Goal: Transaction & Acquisition: Book appointment/travel/reservation

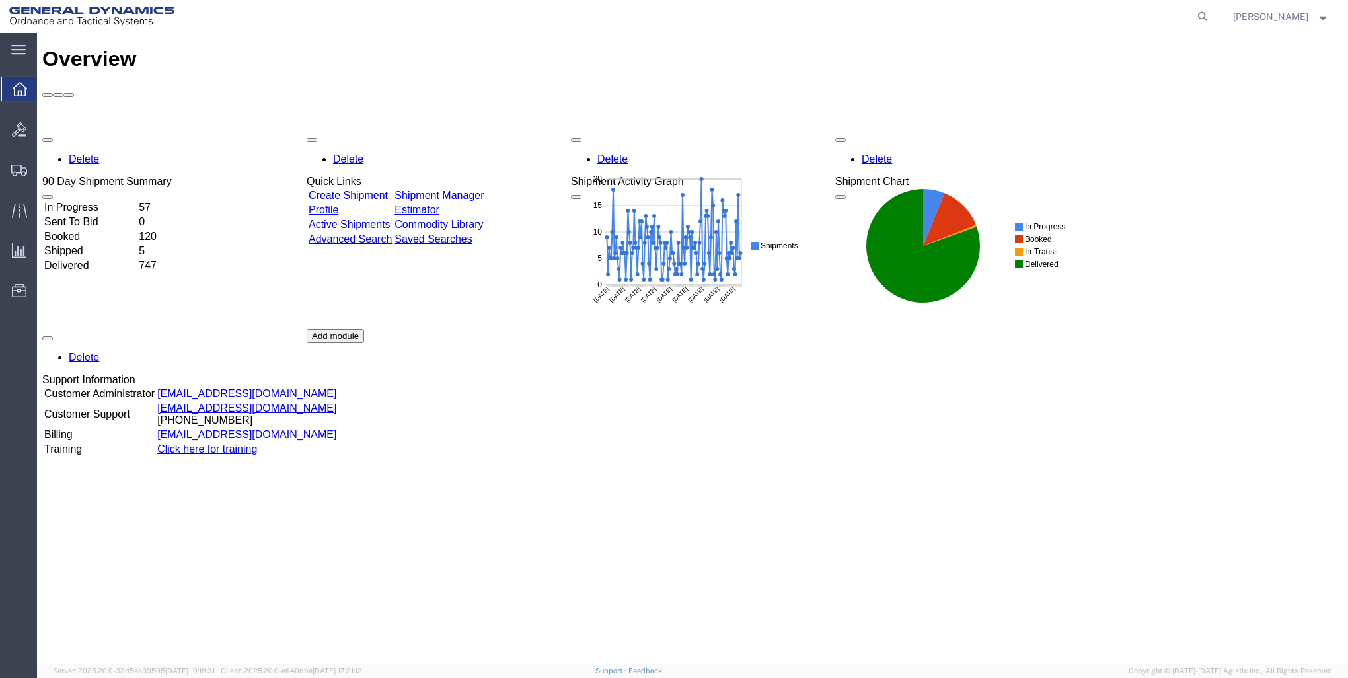
click at [387, 190] on link "Create Shipment" at bounding box center [348, 195] width 79 height 11
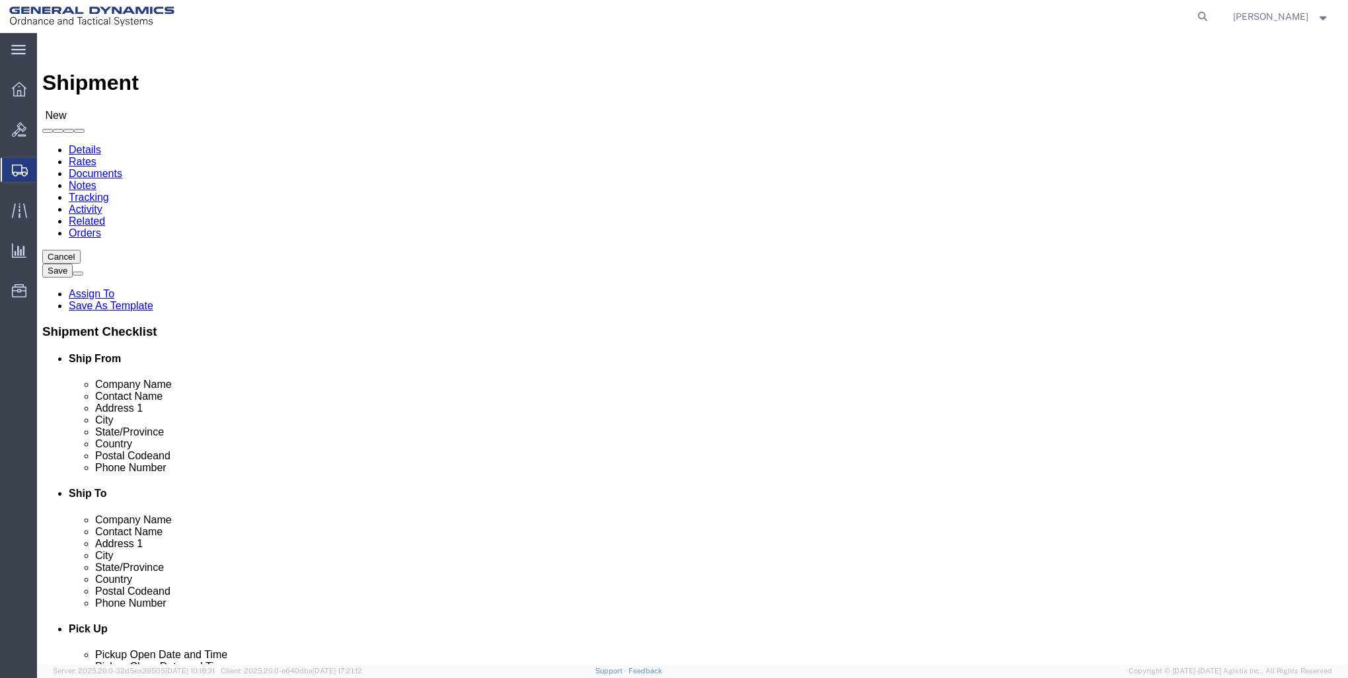
select select
click input "text"
type input "GD-OTS RED"
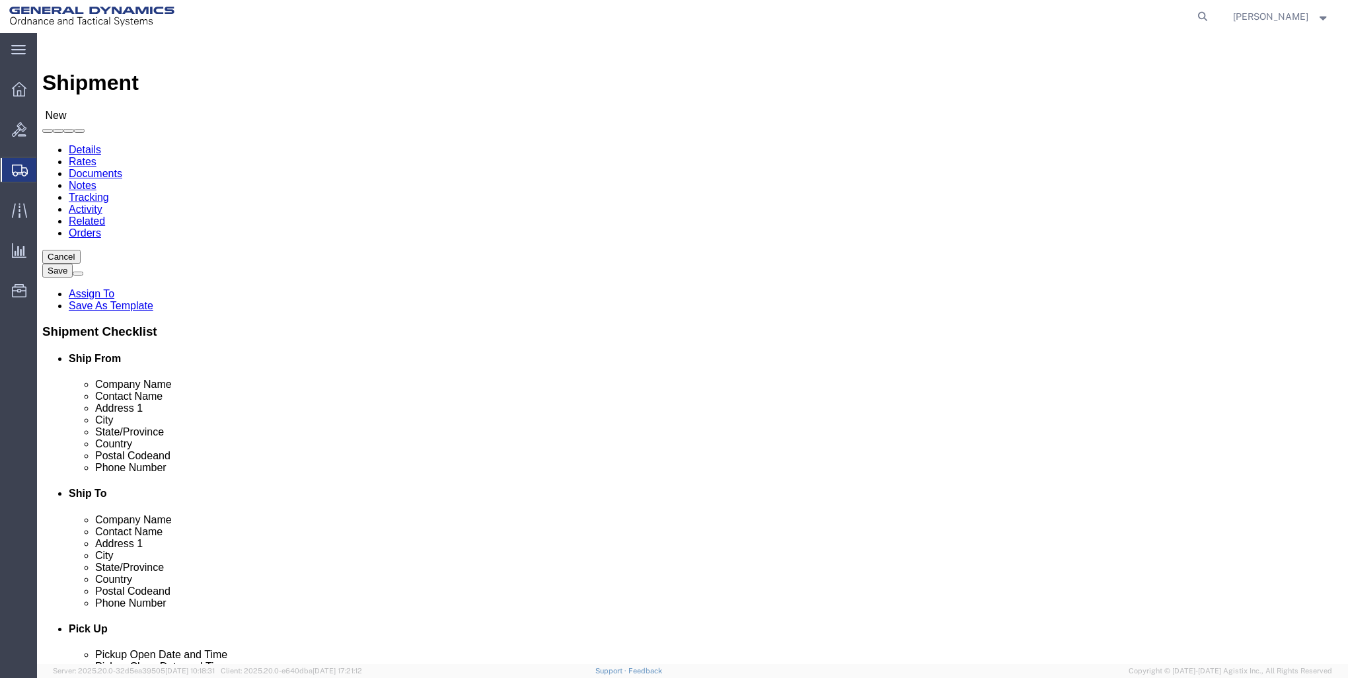
click p "- GD-OTS Red Lion - ([PERSON_NAME]) [STREET_ADDRESS] , 12:00 AM - 12:00 AM"
select select
type input "GD-OTS Red Lion"
type input "[PERSON_NAME]"
type input "[STREET_ADDRESS]"
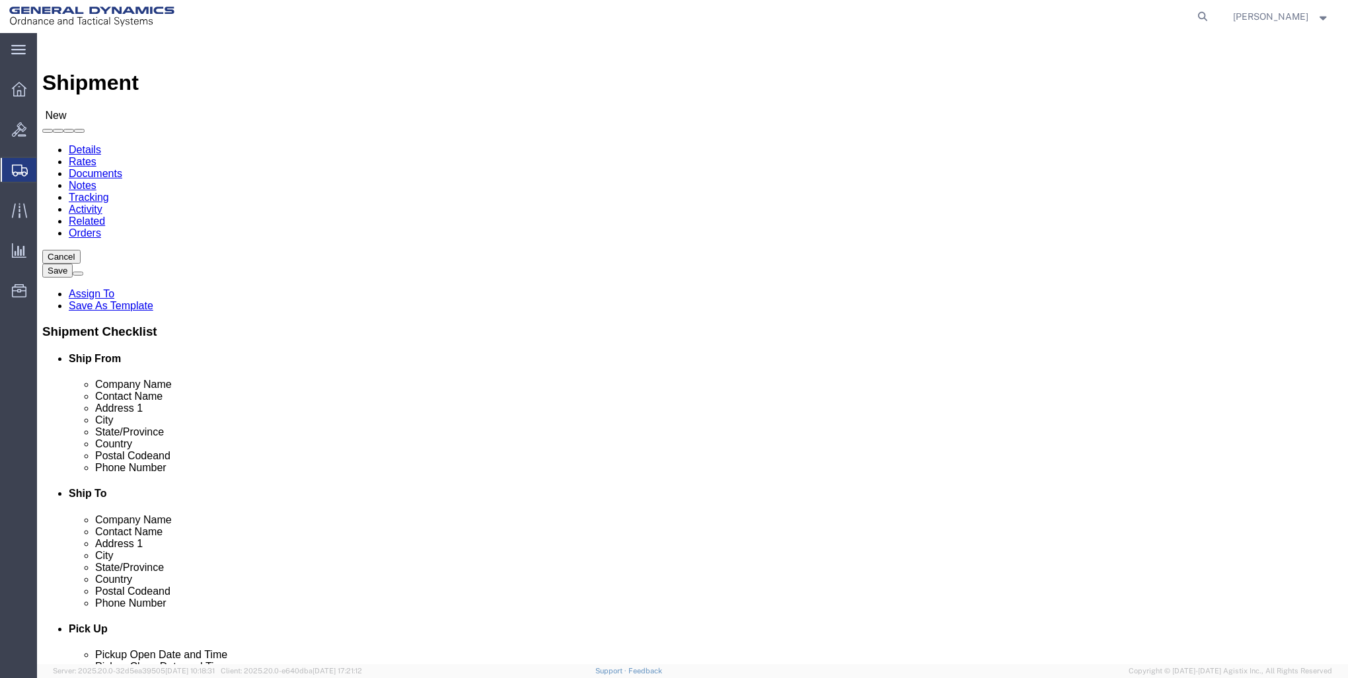
type input "RED LION"
type input "17356"
type input "[PHONE_NUMBER]"
type input "[PERSON_NAME][EMAIL_ADDRESS][PERSON_NAME][DOMAIN_NAME]"
checkbox input "true"
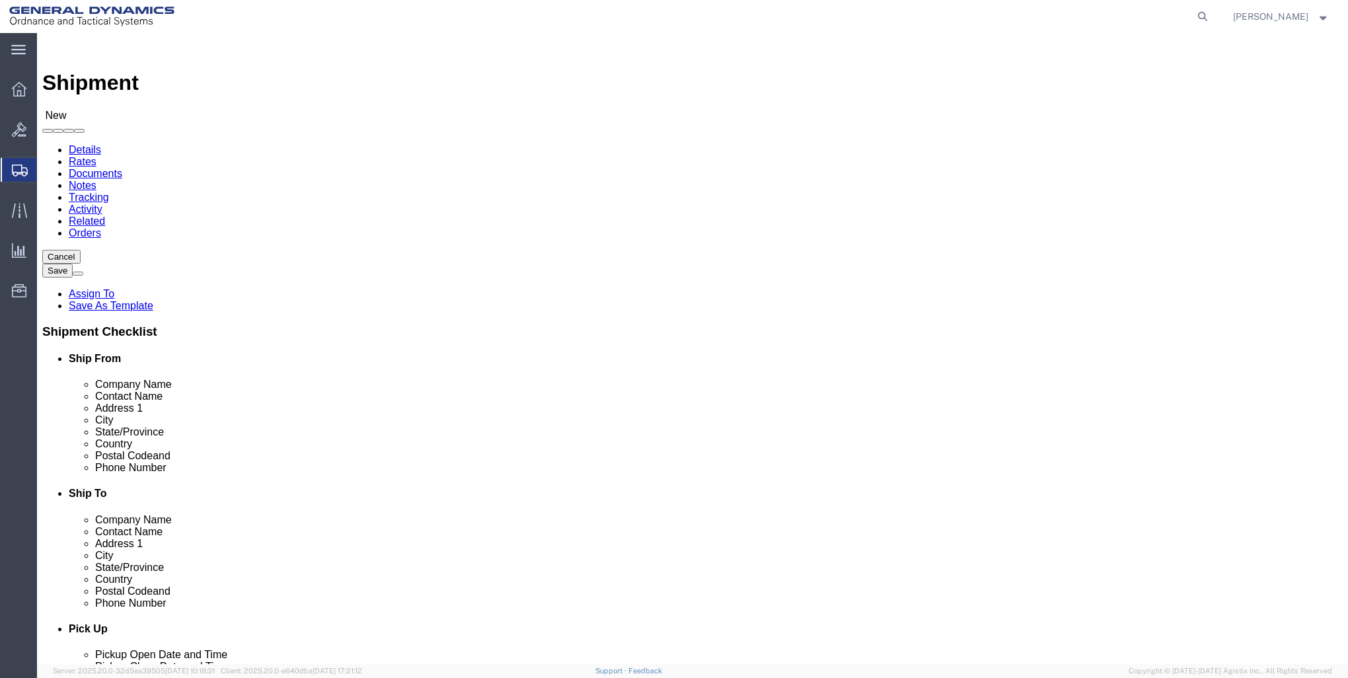
select select "PA"
type input "GD-OTS Red Lion"
click input "text"
type input "[PERSON_NAME]"
click input "text"
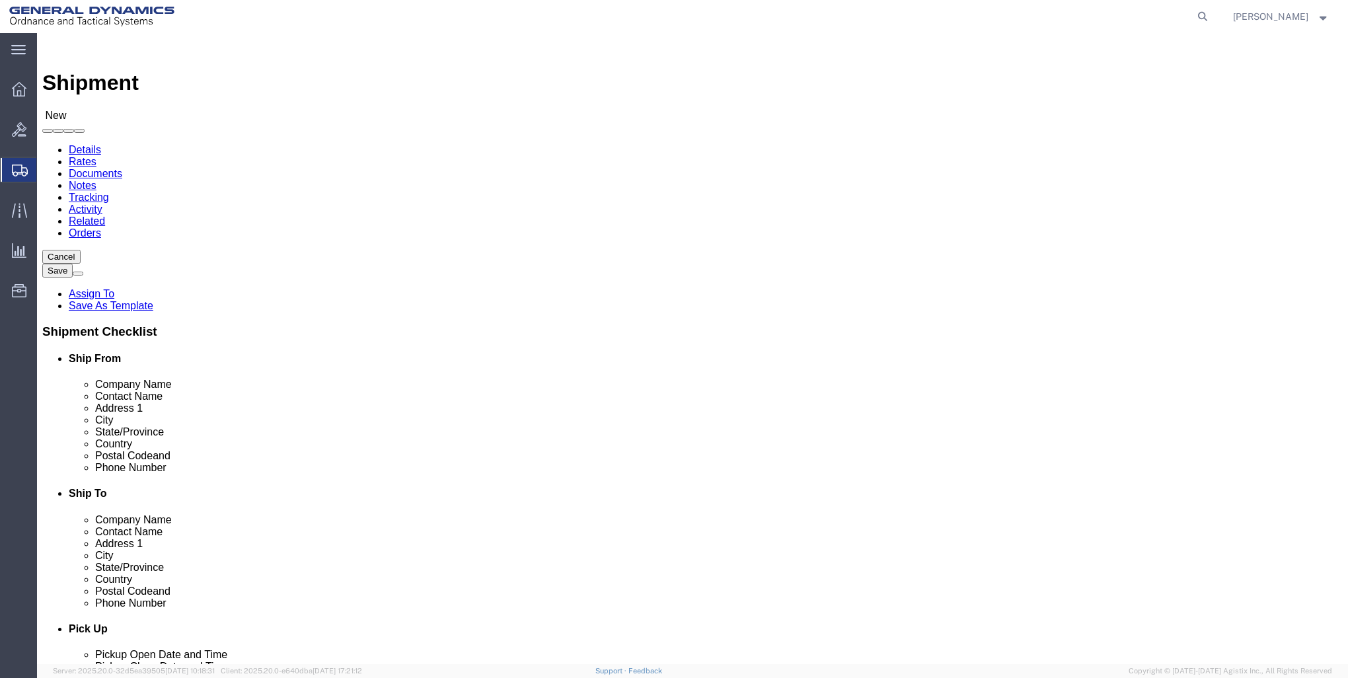
type input "CALIBRATION DEPT"
click input "text"
type input "[STREET_ADDRESS][PERSON_NAME][PERSON_NAME]"
select select
click input "text"
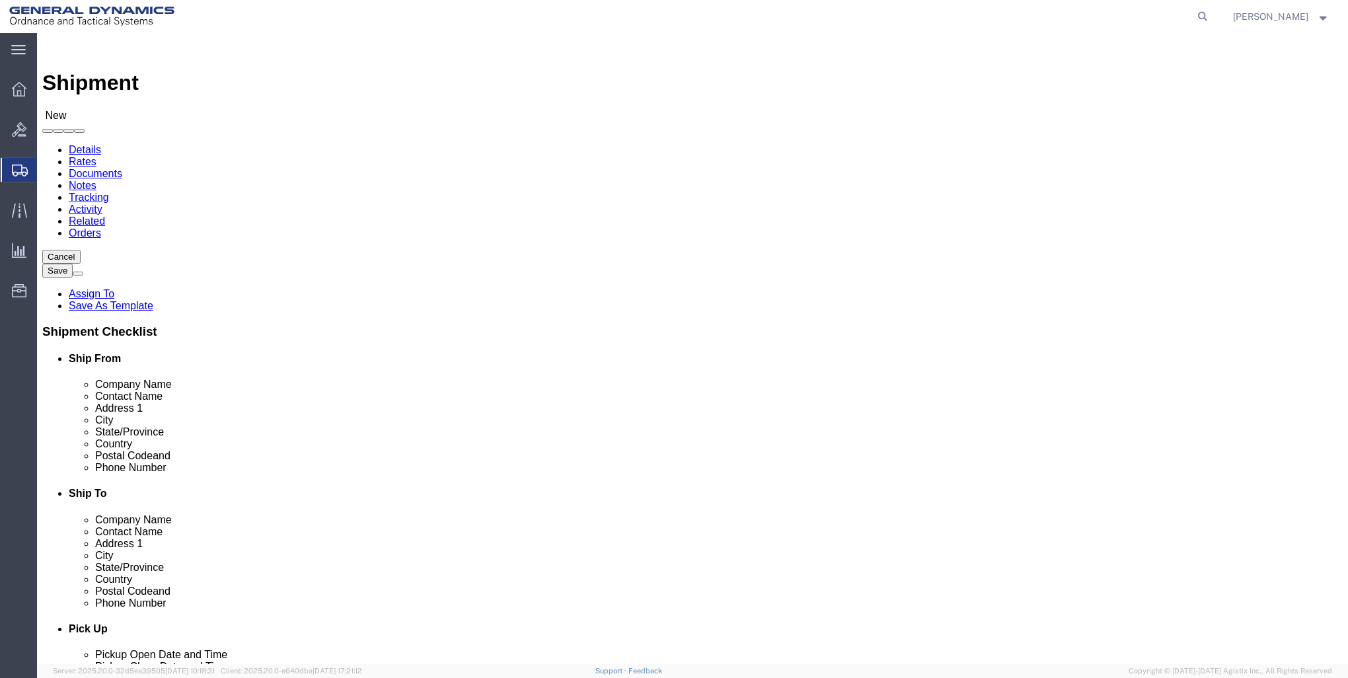
type input "[GEOGRAPHIC_DATA]"
click div "Location My Profile Location GD-OTS [GEOGRAPHIC_DATA] (Commerce) GD-OTS [GEOGRA…"
select select
click input "Postal Code"
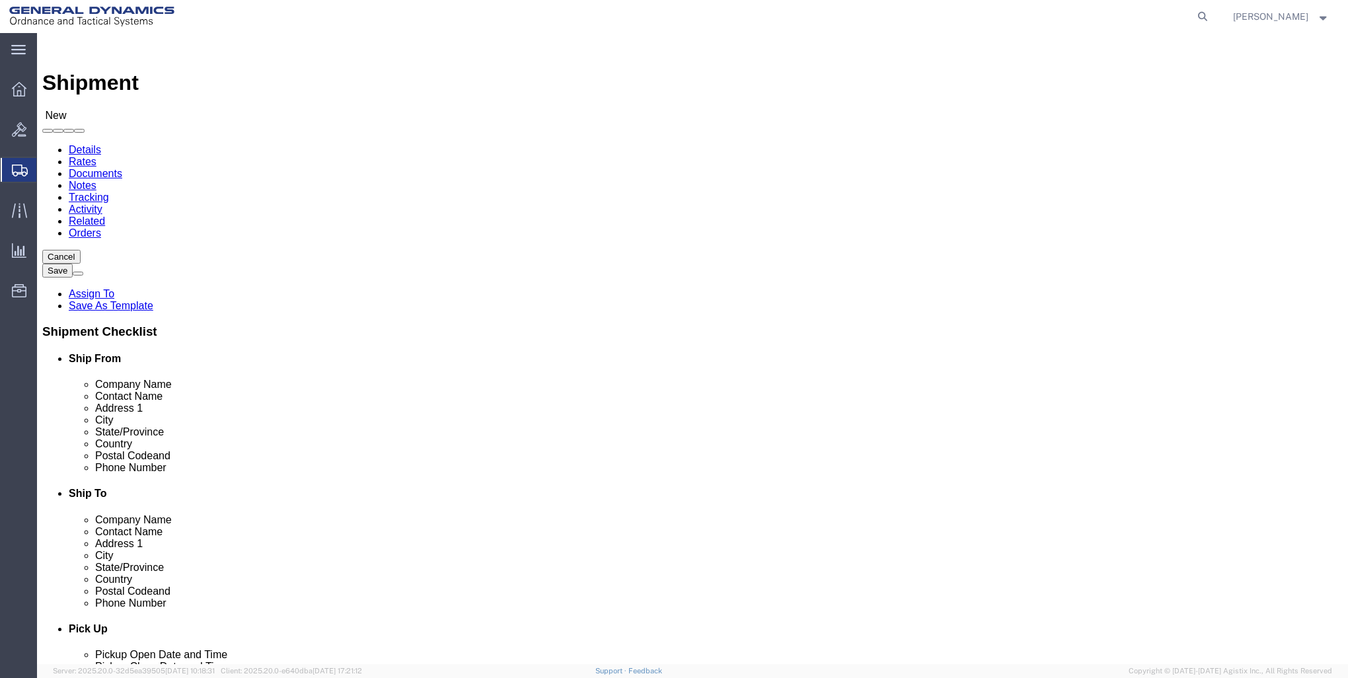
type input "48062"
select select
click input "text"
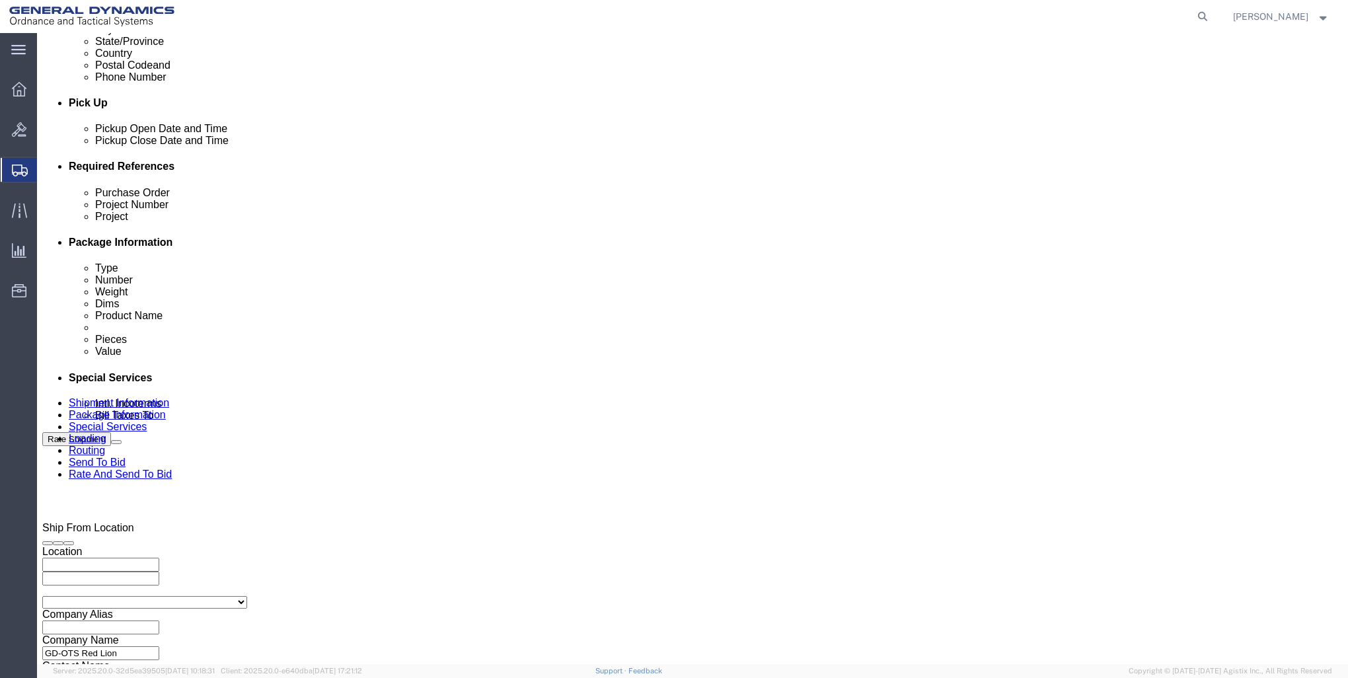
scroll to position [529, 0]
type input "[PHONE_NUMBER]"
click div "[DATE] 12:00 AM"
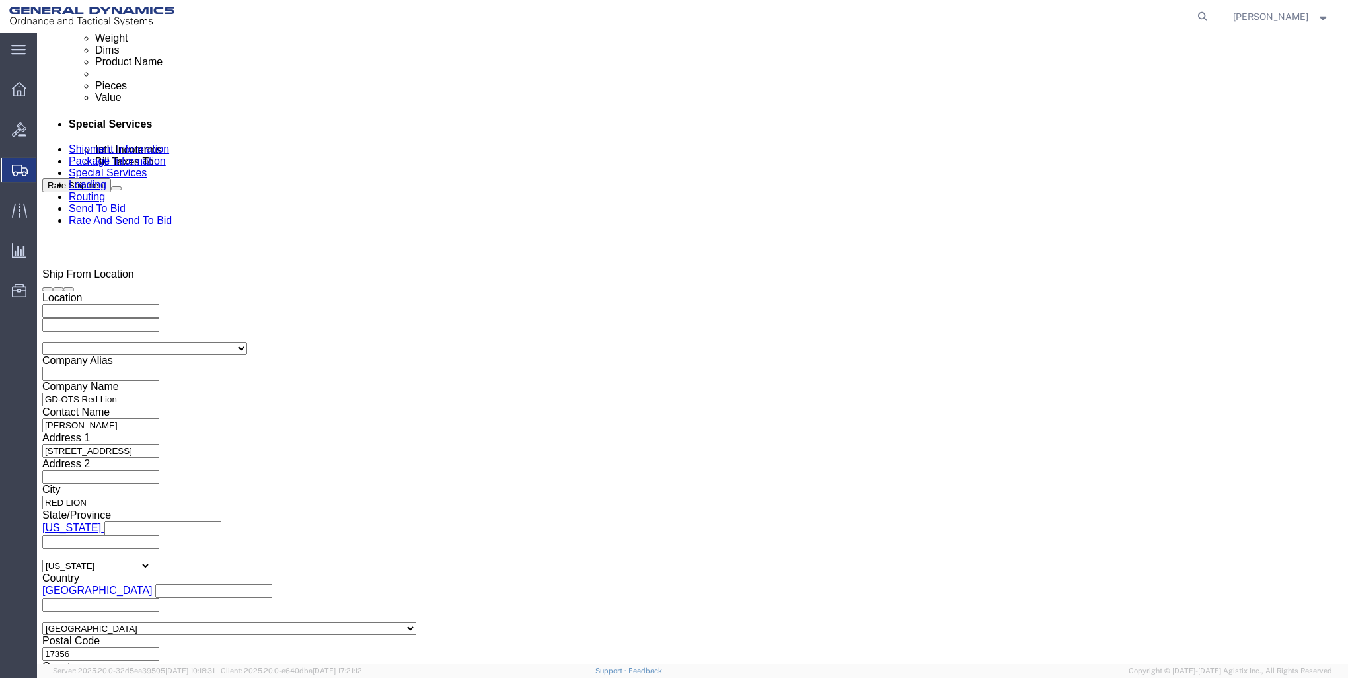
click button "Apply"
click div "[DATE] 12:00 AM"
click button "Apply"
click input "text"
type input "[PERSON_NAME]"
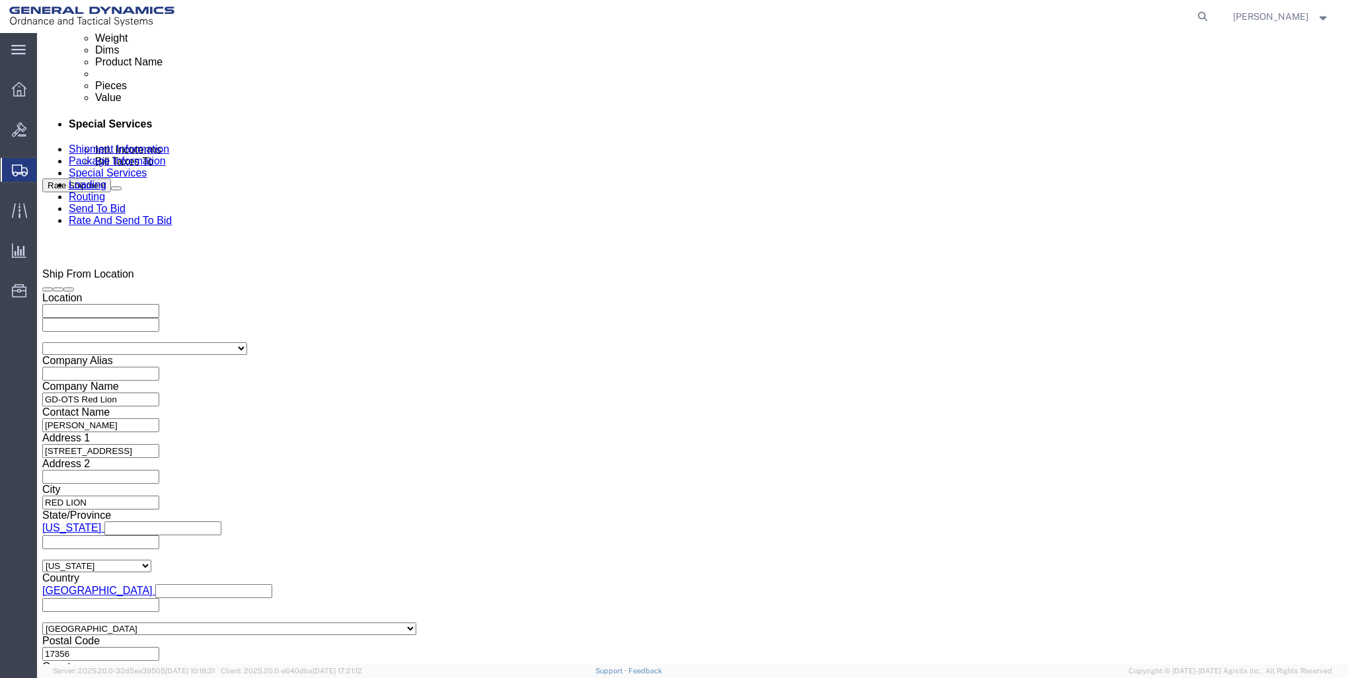
click input "text"
type input "000"
click input "text"
type input "000"
click button "Continue"
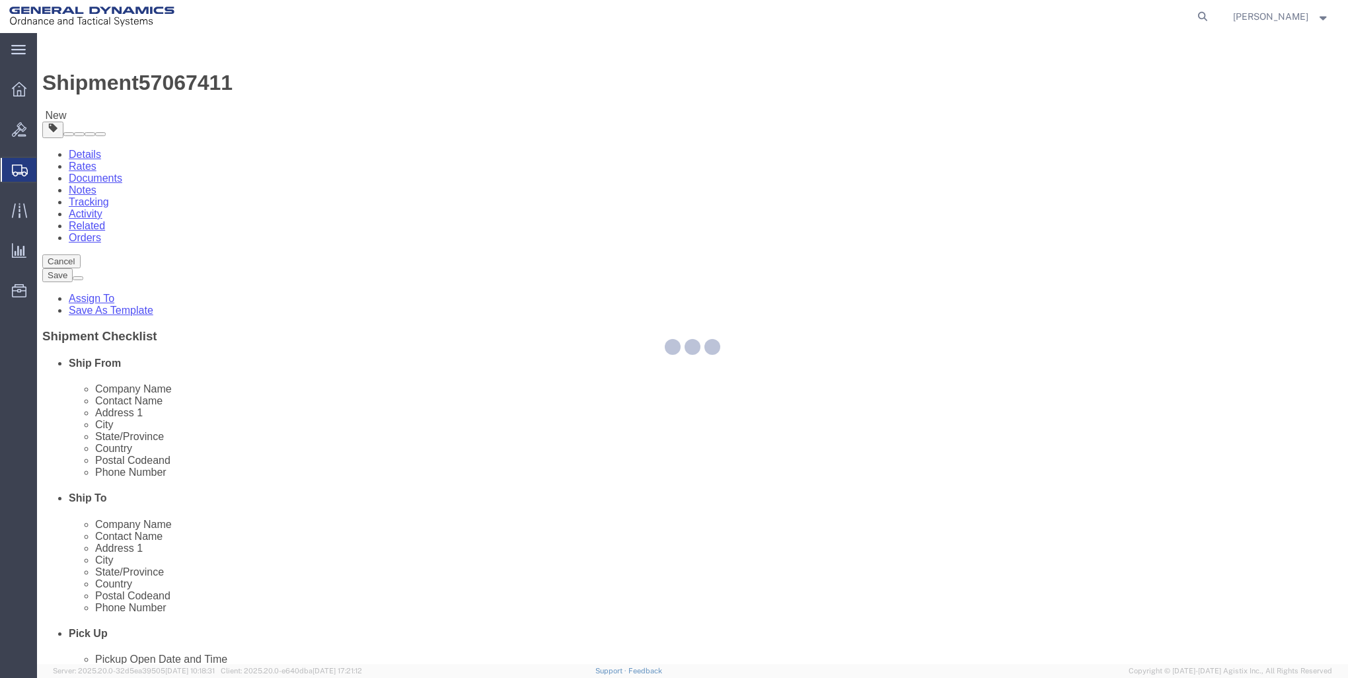
select select "CBOX"
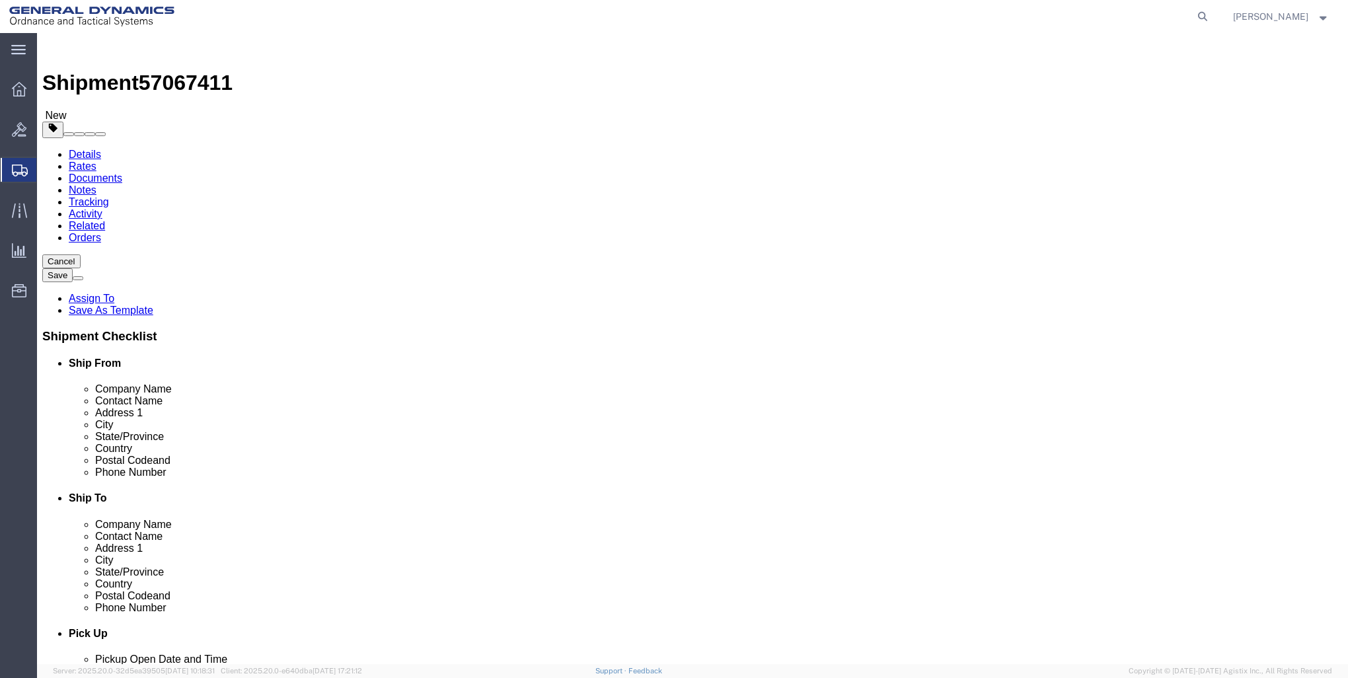
click input "text"
type input "9"
click input "0.00"
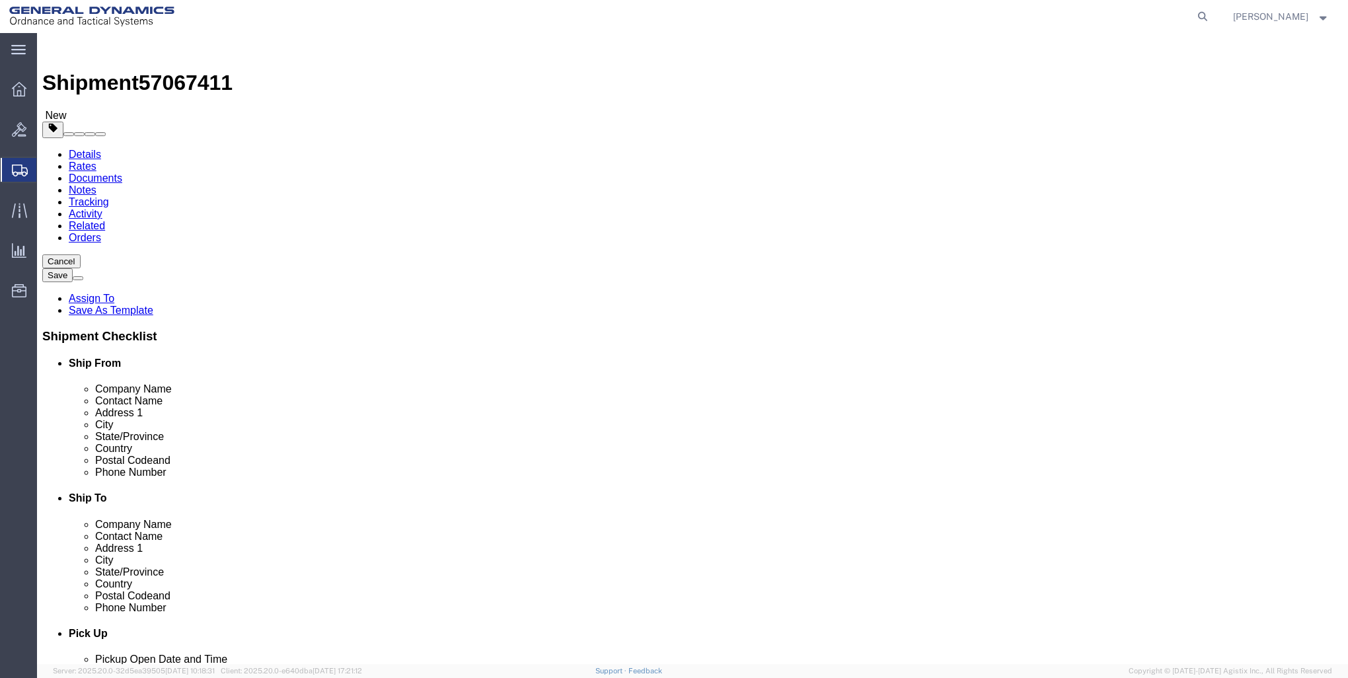
type input "0"
type input "28"
click link "Add Content"
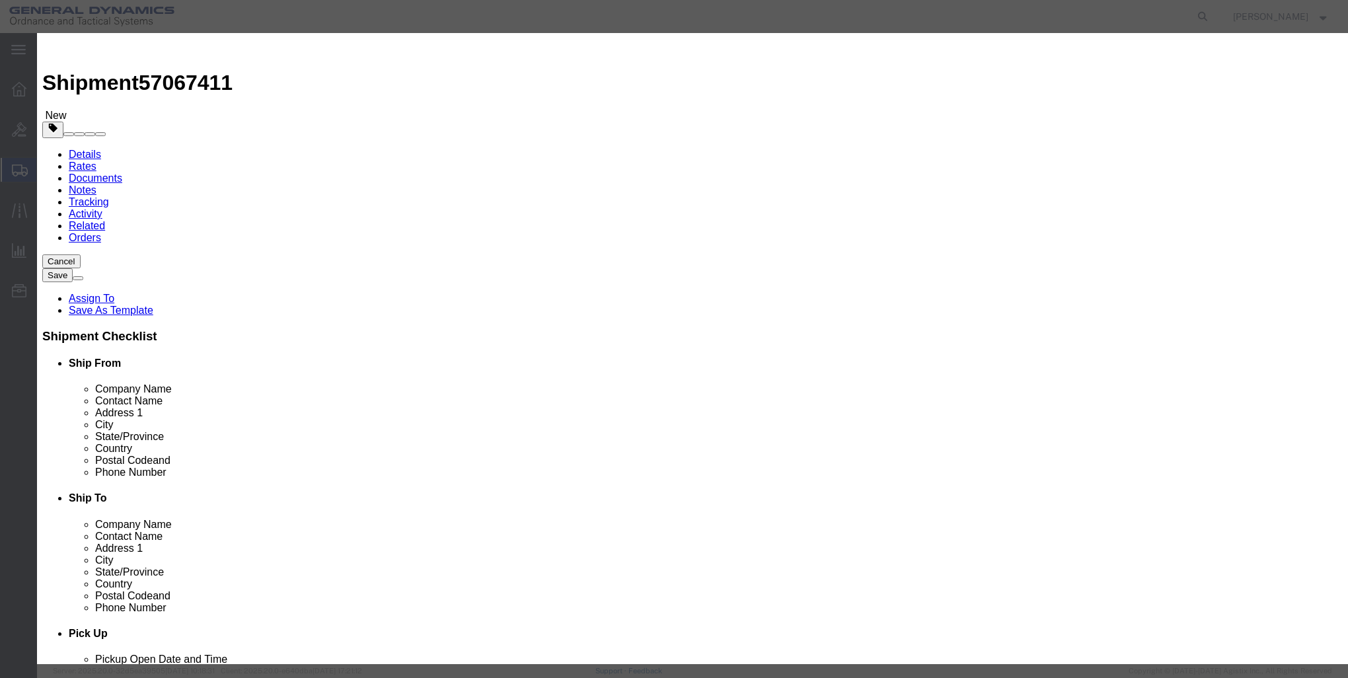
click input "text"
type input "MEAN SETMASTER"
click input "0"
type input "2"
click input "text"
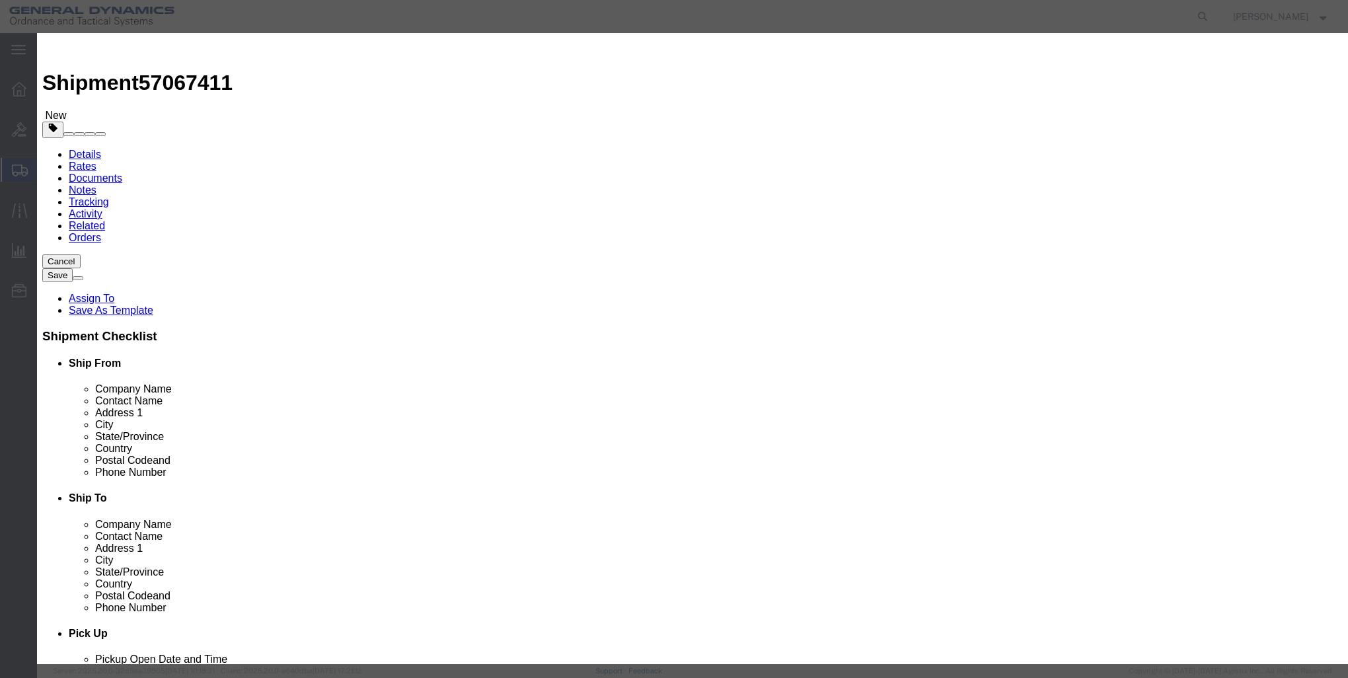
type input "1"
click button "Save & Close"
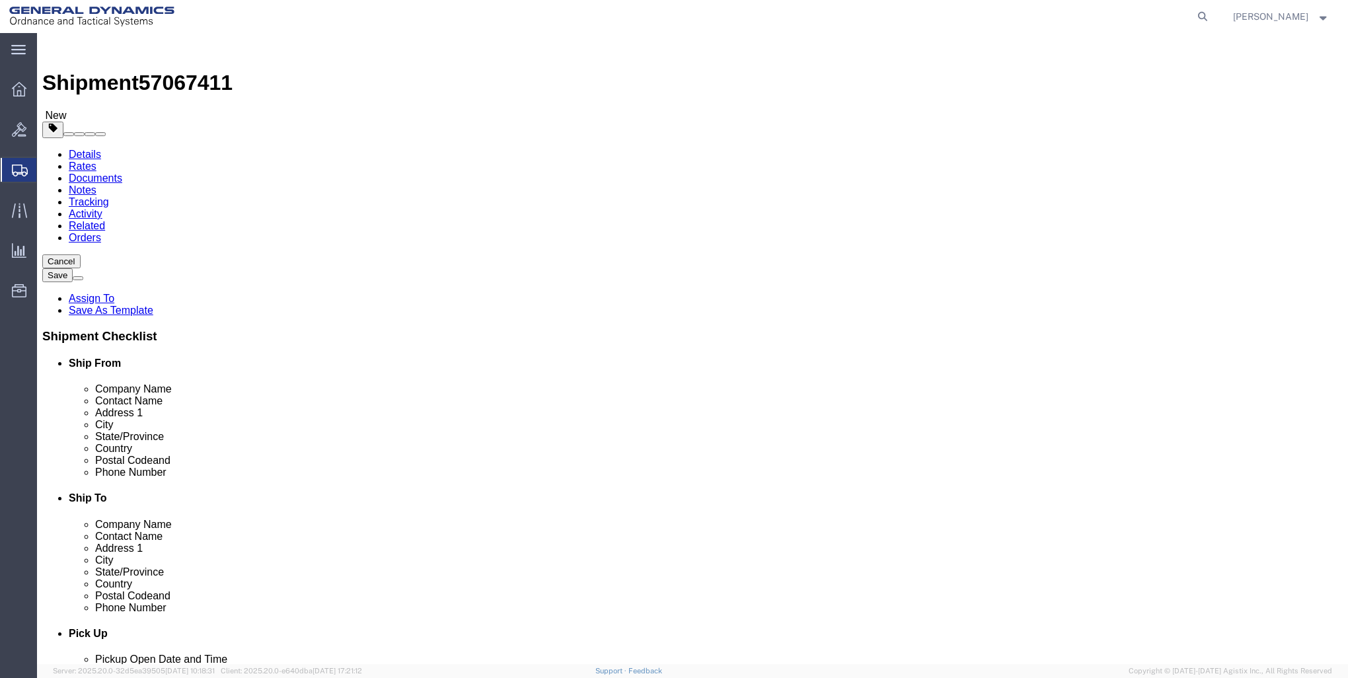
click button "Rate Shipment"
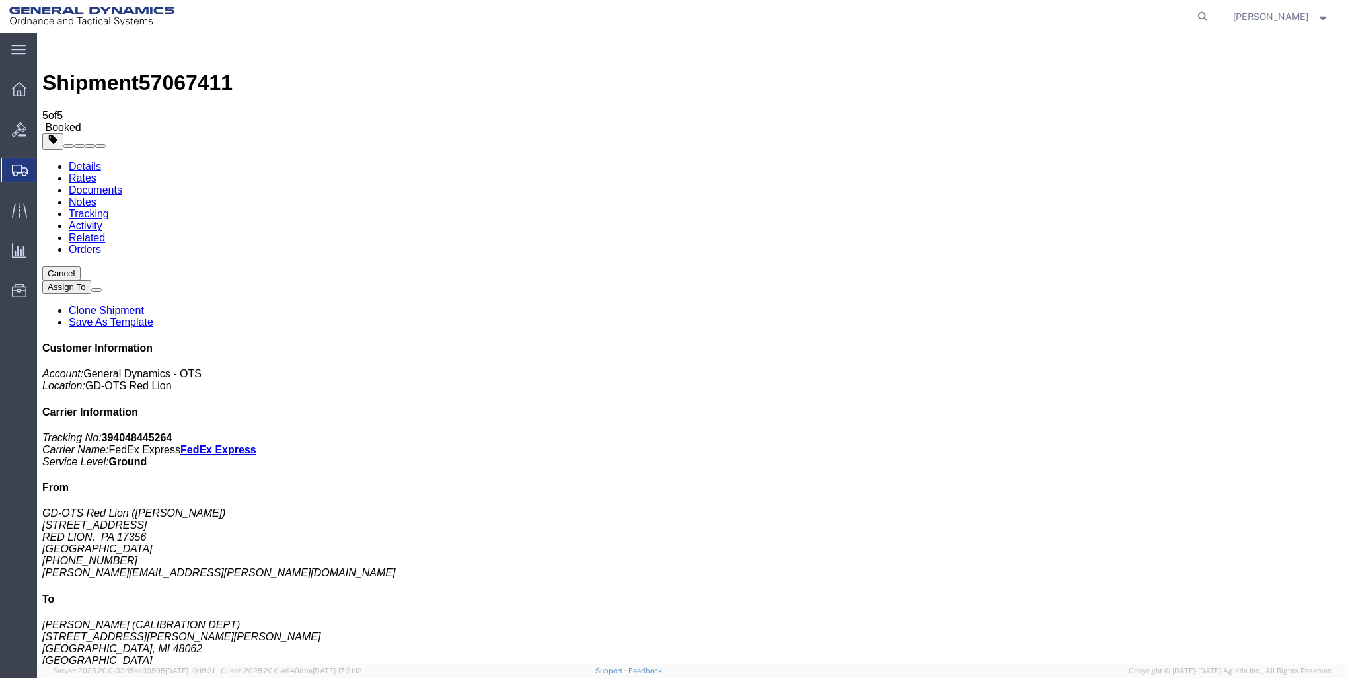
checkbox input "true"
